Goal: Task Accomplishment & Management: Use online tool/utility

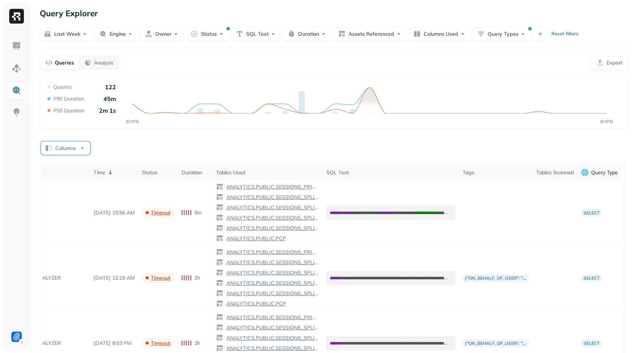
click at [49, 145] on button "Columns" at bounding box center [65, 147] width 49 height 13
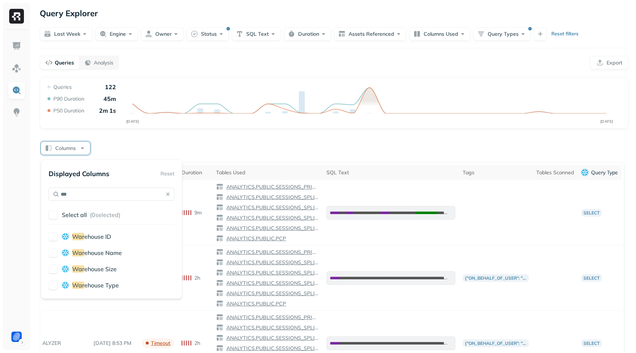
type input "***"
click at [59, 252] on div "War ehouse Name" at bounding box center [112, 252] width 126 height 9
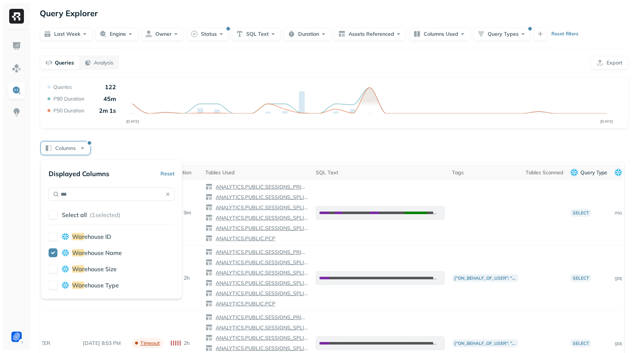
click at [54, 267] on button "button" at bounding box center [53, 268] width 9 height 9
click at [257, 151] on div "Columns" at bounding box center [334, 147] width 589 height 14
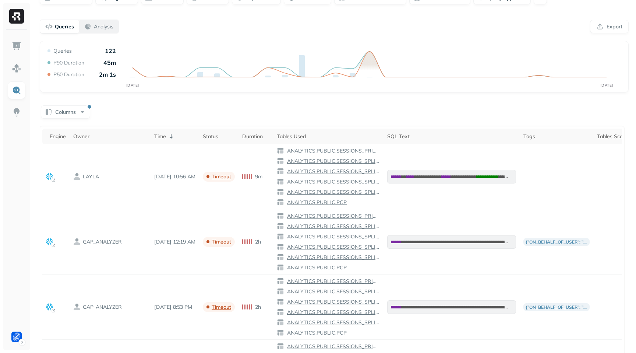
click at [96, 25] on p "Analysis" at bounding box center [104, 26] width 20 height 7
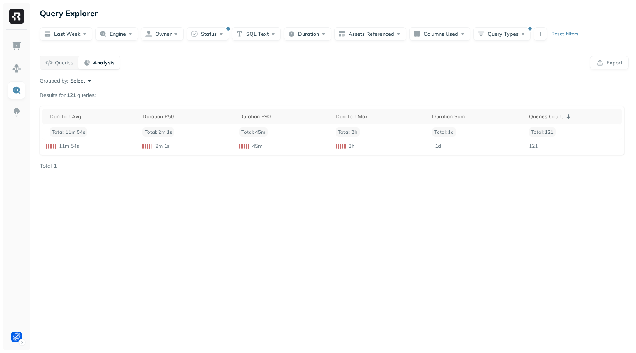
click at [81, 81] on button "Select" at bounding box center [81, 80] width 23 height 7
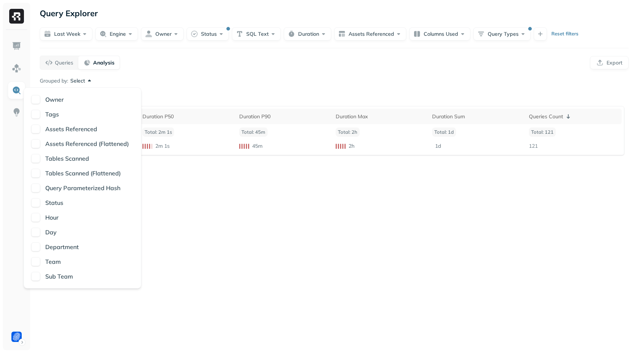
click at [50, 98] on p "Owner" at bounding box center [54, 99] width 18 height 9
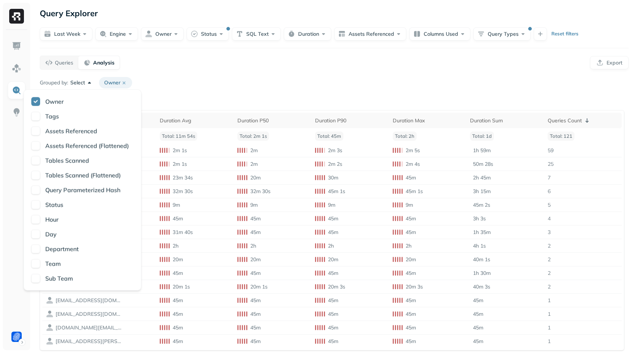
click at [159, 67] on div "Queries Analysis Export" at bounding box center [334, 63] width 589 height 14
